Goal: Transaction & Acquisition: Purchase product/service

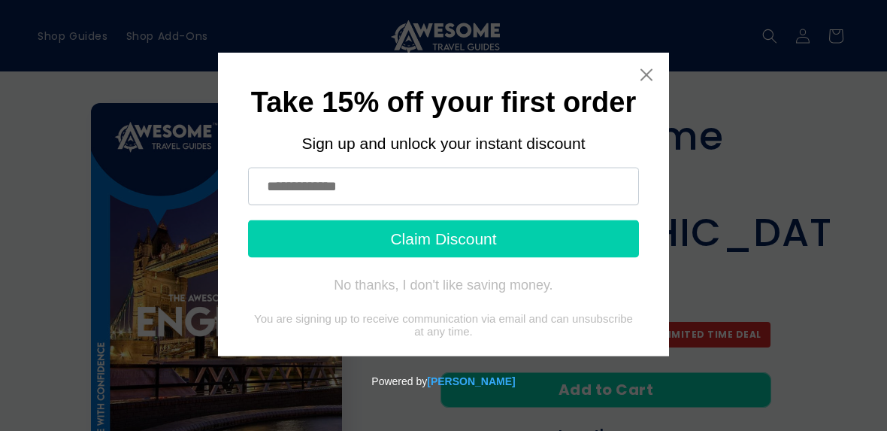
scroll to position [2, 0]
click at [289, 177] on input "text" at bounding box center [443, 187] width 391 height 38
type input "**********"
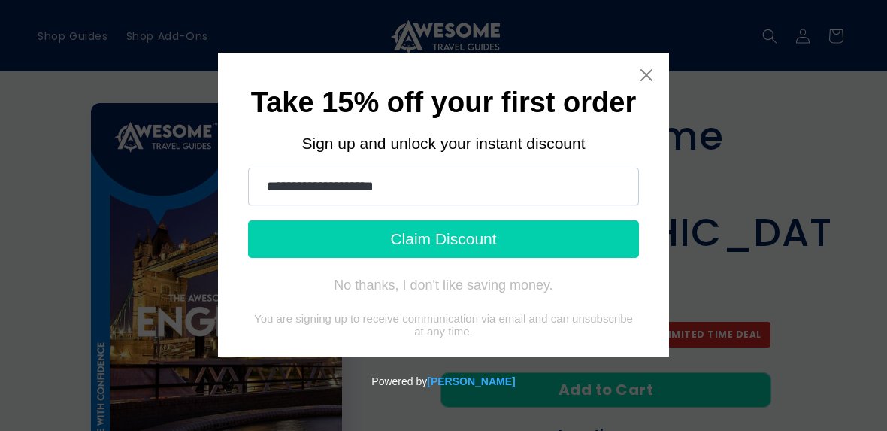
click at [506, 235] on button "Claim Discount" at bounding box center [443, 239] width 391 height 38
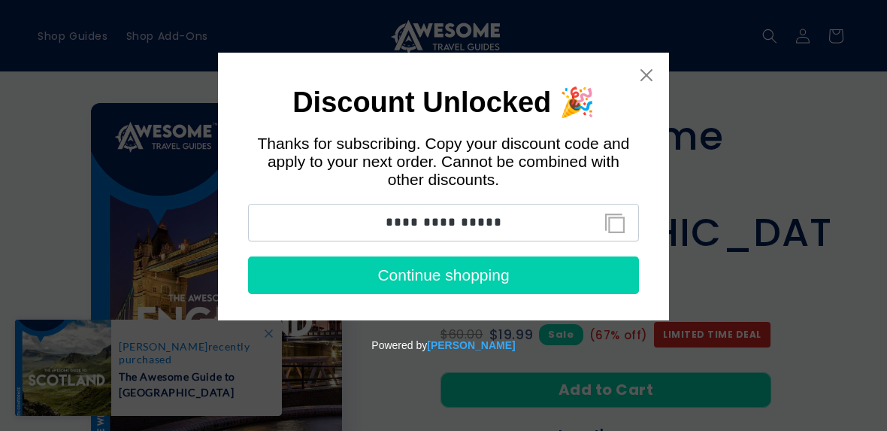
click at [649, 69] on icon "Close widget" at bounding box center [646, 75] width 15 height 15
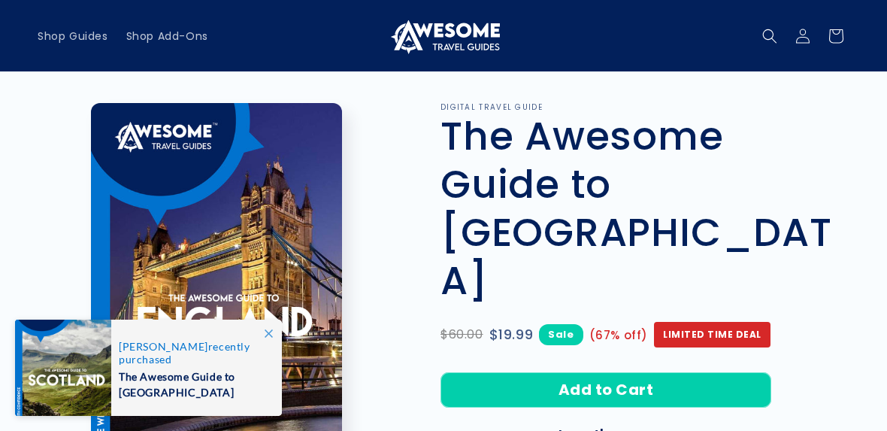
click at [607, 372] on button "Add to Cart" at bounding box center [605, 389] width 331 height 35
